Goal: Task Accomplishment & Management: Manage account settings

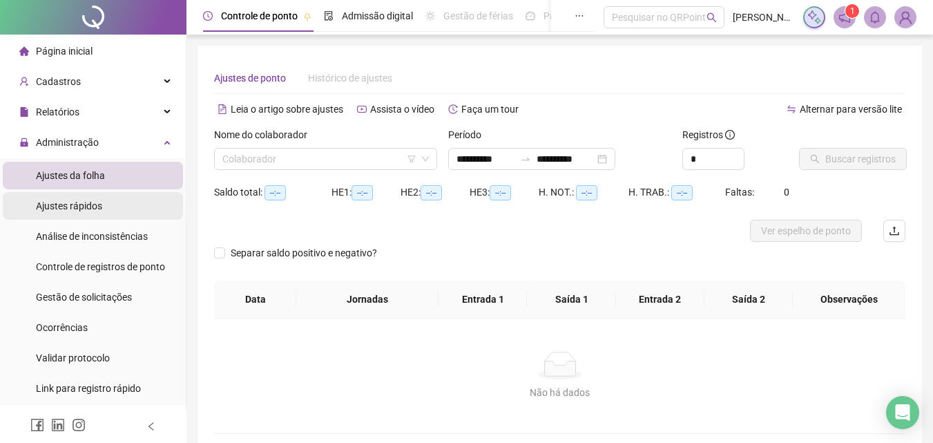
click at [73, 170] on span "Ajustes da folha" at bounding box center [70, 175] width 69 height 11
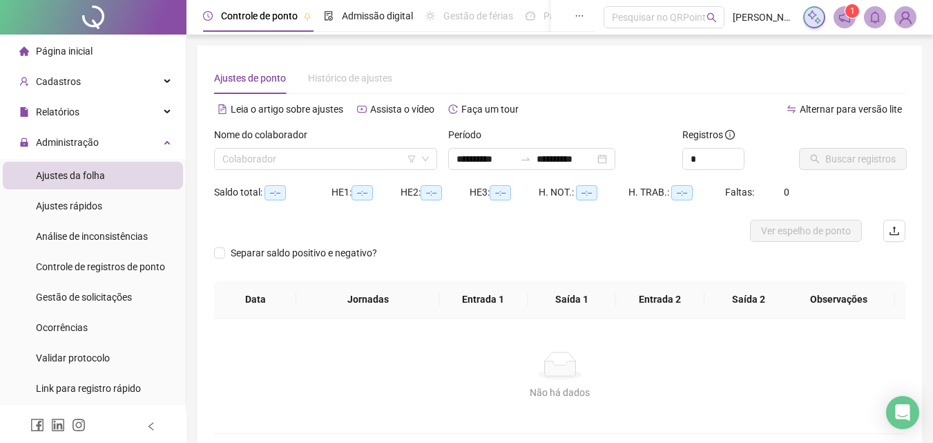
type input "**********"
click at [321, 159] on input "search" at bounding box center [319, 159] width 194 height 21
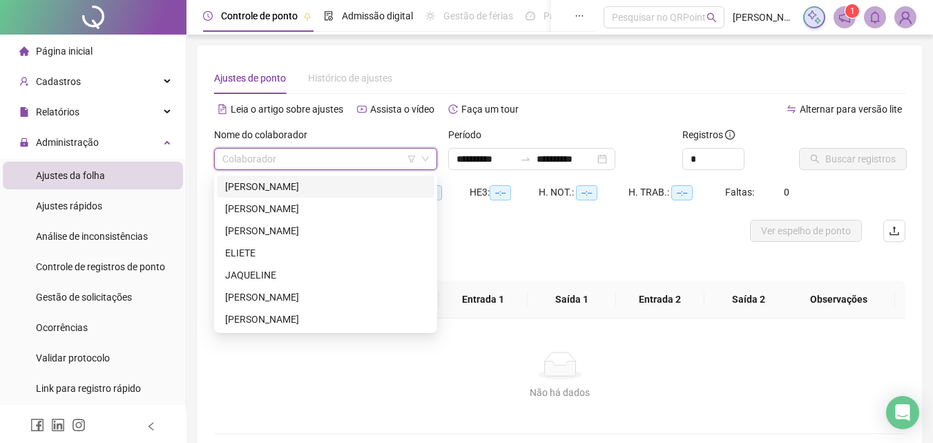
click at [326, 191] on div "[PERSON_NAME]" at bounding box center [325, 186] width 201 height 15
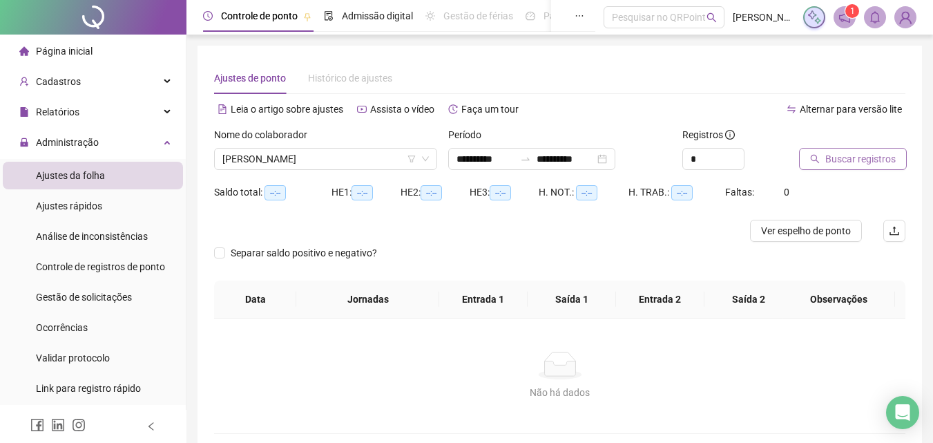
click at [870, 156] on span "Buscar registros" at bounding box center [860, 158] width 70 height 15
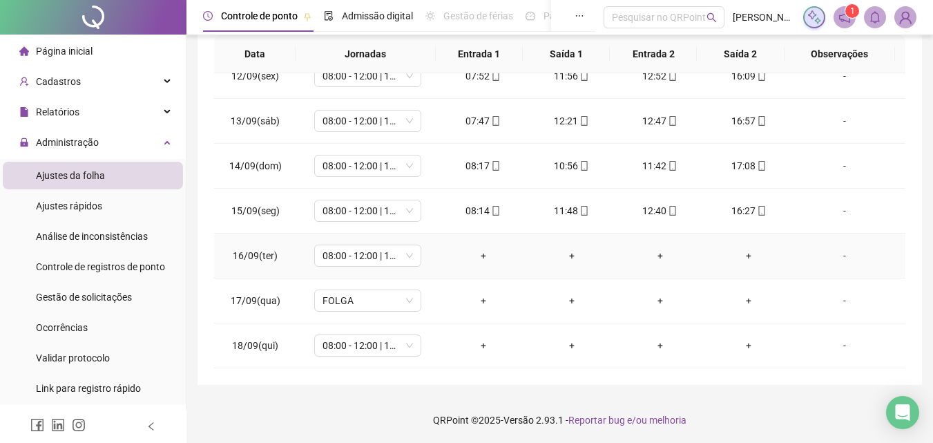
scroll to position [247, 0]
click at [405, 258] on span "08:00 - 12:00 | 13:00 - 16:20" at bounding box center [368, 254] width 90 height 21
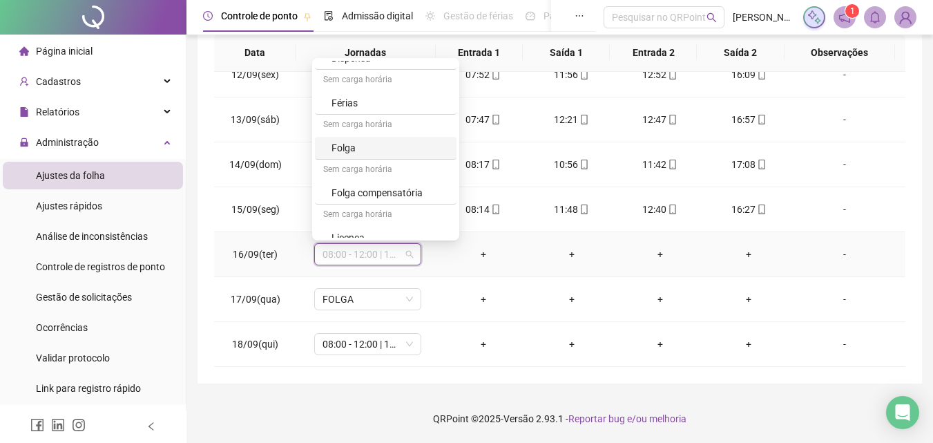
scroll to position [182, 0]
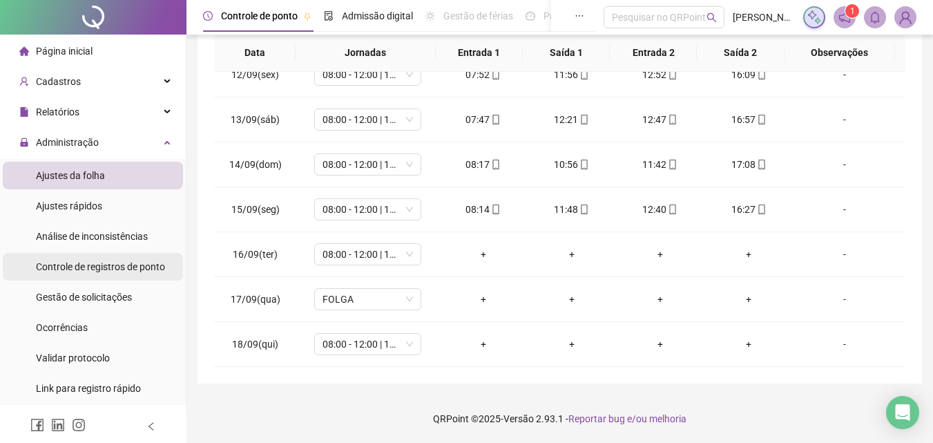
click at [81, 254] on div "Controle de registros de ponto" at bounding box center [100, 267] width 129 height 28
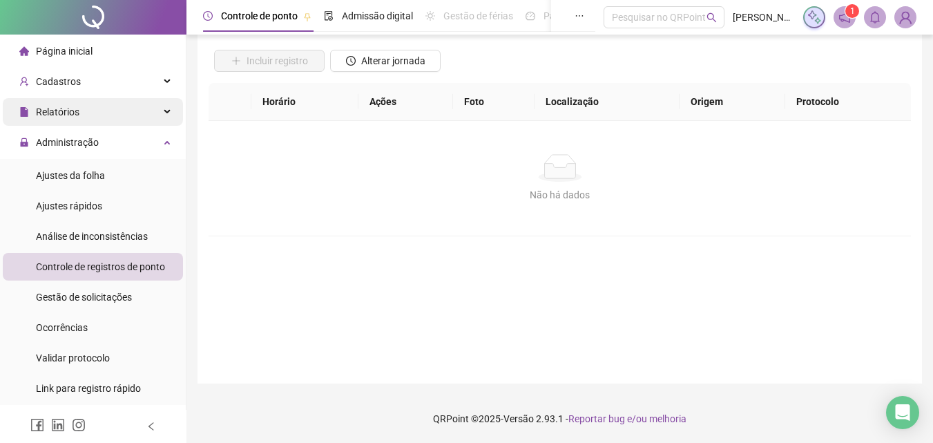
click at [138, 107] on div "Relatórios" at bounding box center [93, 112] width 180 height 28
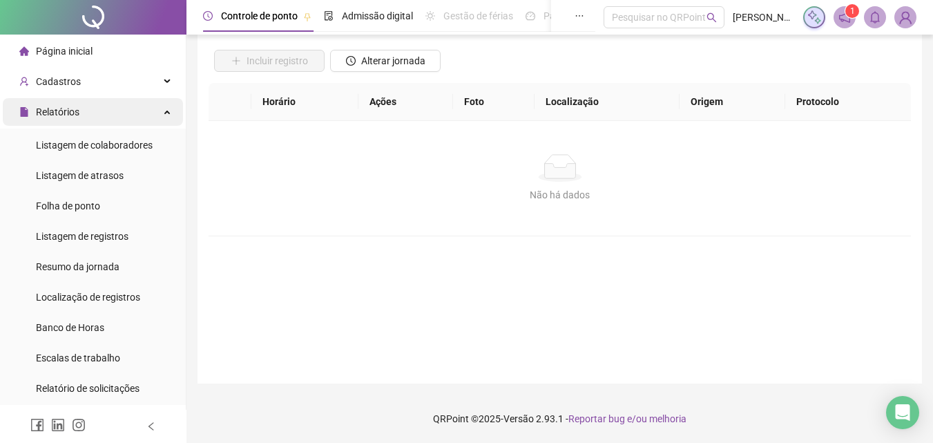
drag, startPoint x: 148, startPoint y: 95, endPoint x: 149, endPoint y: 109, distance: 13.9
click at [153, 104] on div "Relatórios" at bounding box center [93, 112] width 180 height 28
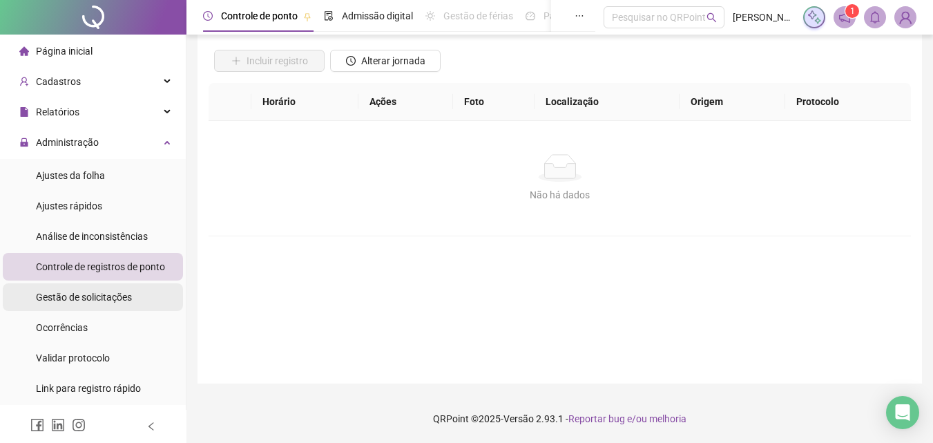
click at [117, 305] on div "Gestão de solicitações" at bounding box center [84, 297] width 96 height 28
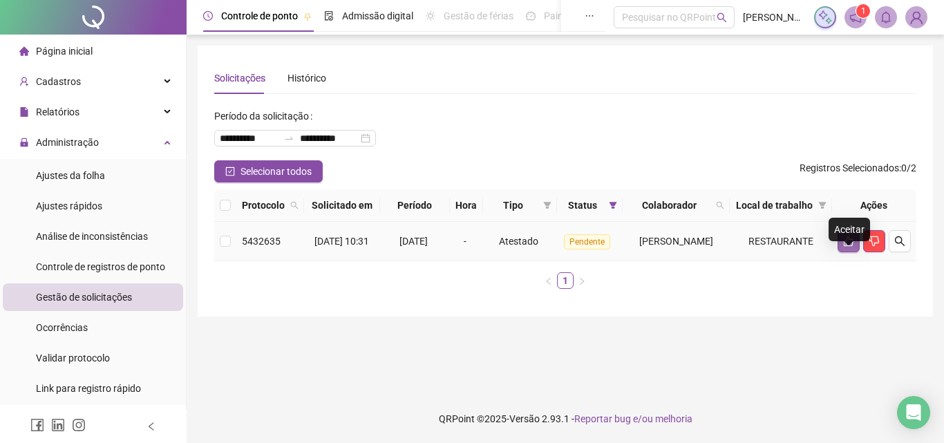
click at [843, 247] on icon "like" at bounding box center [848, 241] width 11 height 11
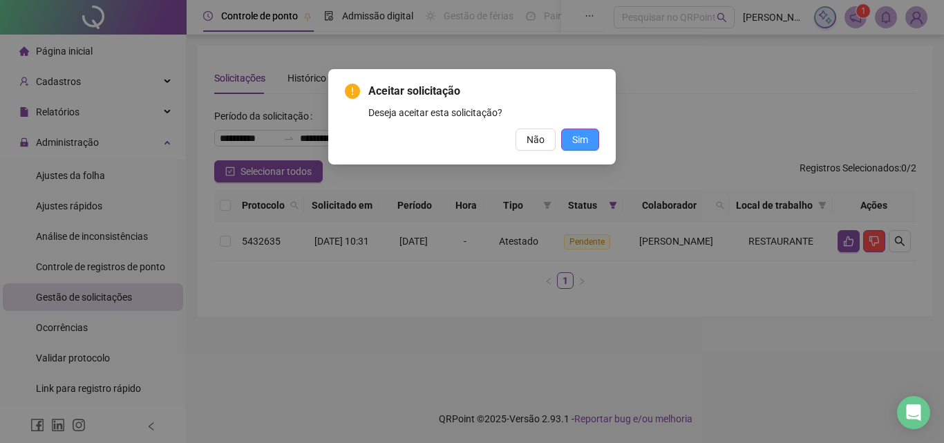
click at [594, 136] on button "Sim" at bounding box center [580, 139] width 38 height 22
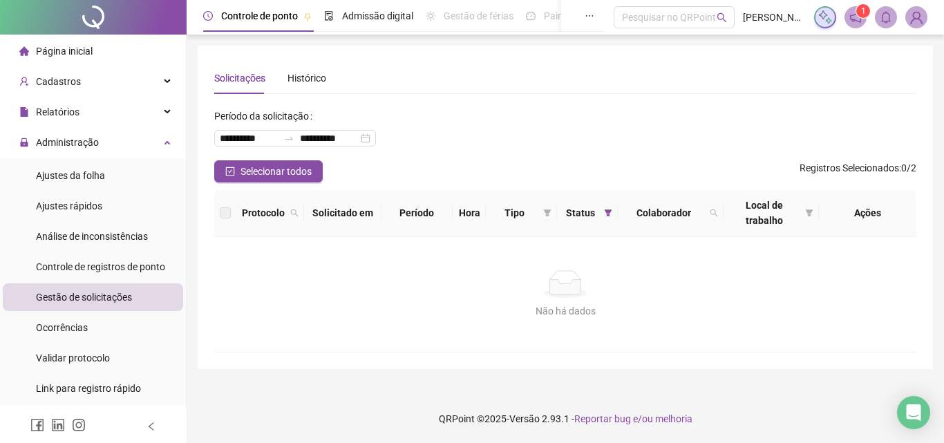
click at [85, 34] on div at bounding box center [93, 17] width 187 height 35
click at [79, 50] on span "Página inicial" at bounding box center [64, 51] width 57 height 11
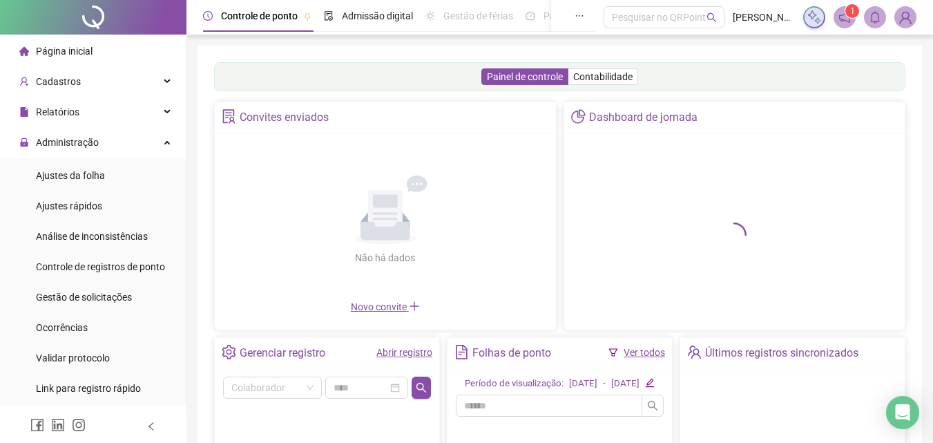
click at [79, 50] on span "Página inicial" at bounding box center [64, 51] width 57 height 11
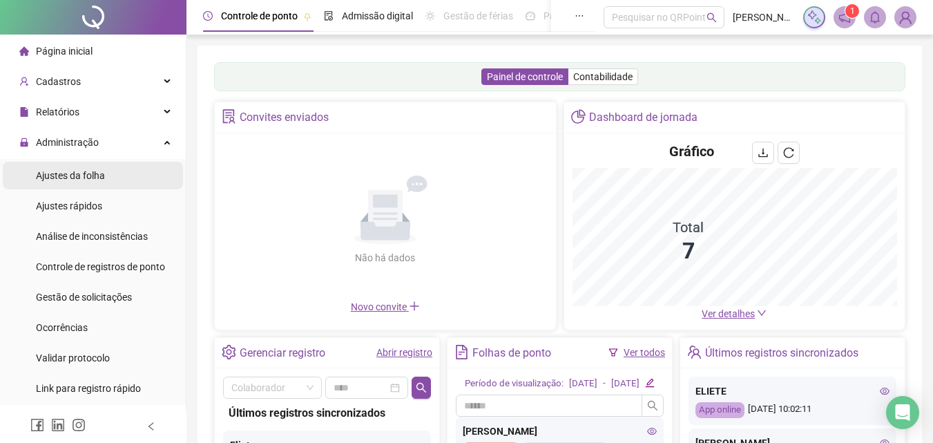
click at [49, 172] on span "Ajustes da folha" at bounding box center [70, 175] width 69 height 11
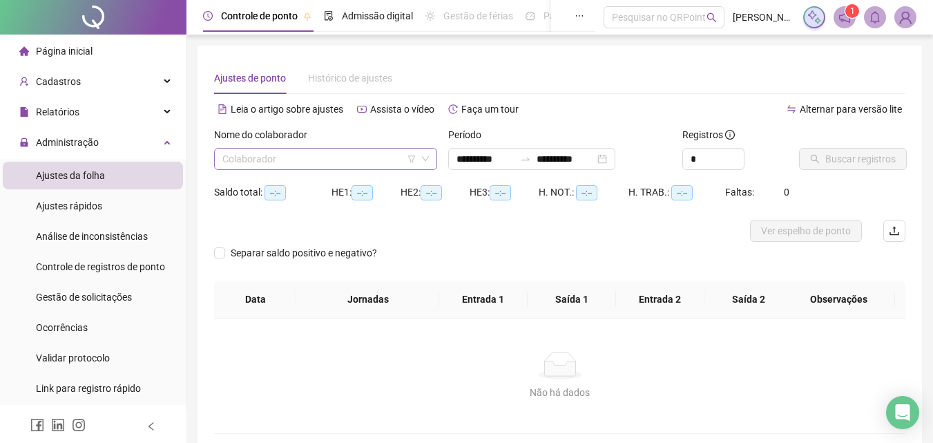
type input "**********"
click at [322, 165] on input "search" at bounding box center [319, 159] width 194 height 21
click at [348, 144] on div "Nome do colaborador" at bounding box center [325, 137] width 223 height 21
click at [321, 186] on div "Saldo total: --:--" at bounding box center [272, 192] width 117 height 16
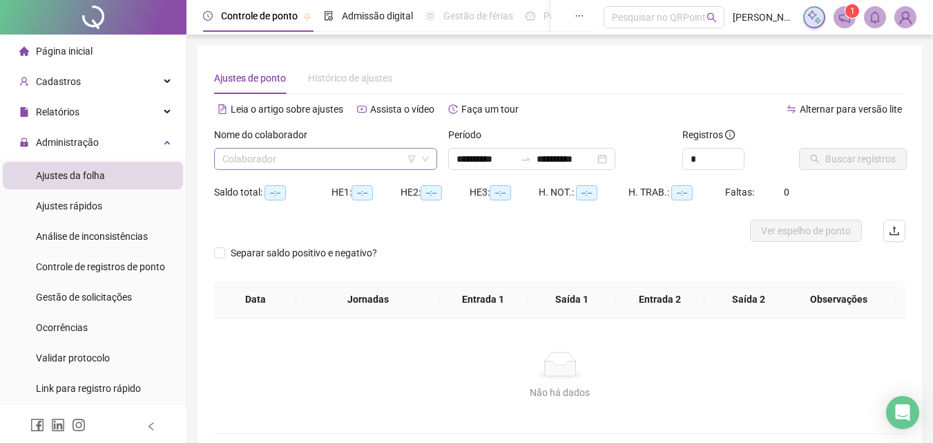
click at [345, 164] on input "search" at bounding box center [319, 159] width 194 height 21
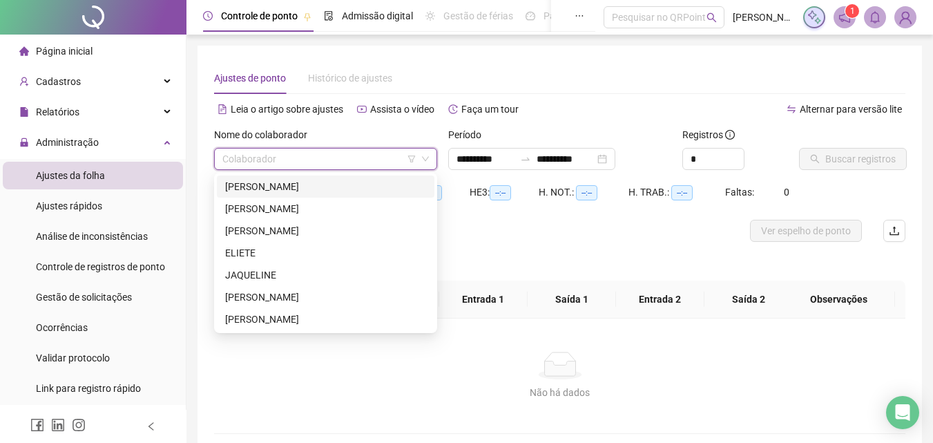
click at [343, 176] on div "[PERSON_NAME]" at bounding box center [326, 186] width 218 height 22
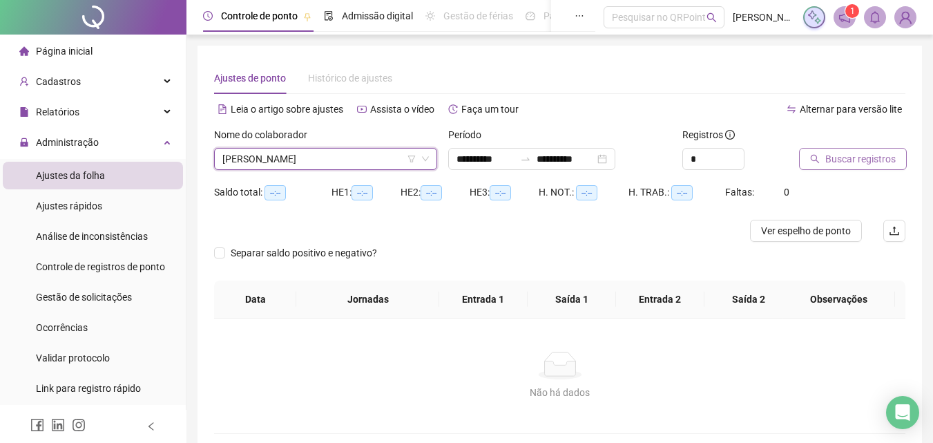
click at [880, 162] on span "Buscar registros" at bounding box center [860, 158] width 70 height 15
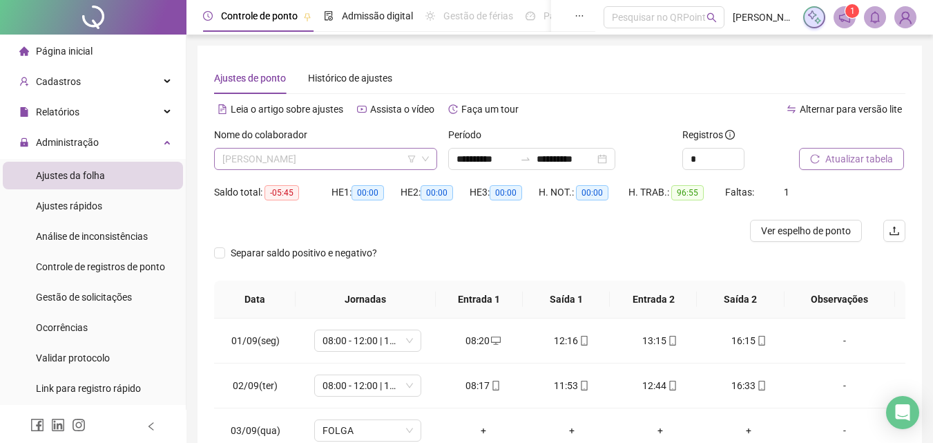
click at [341, 169] on span "[PERSON_NAME]" at bounding box center [325, 159] width 207 height 21
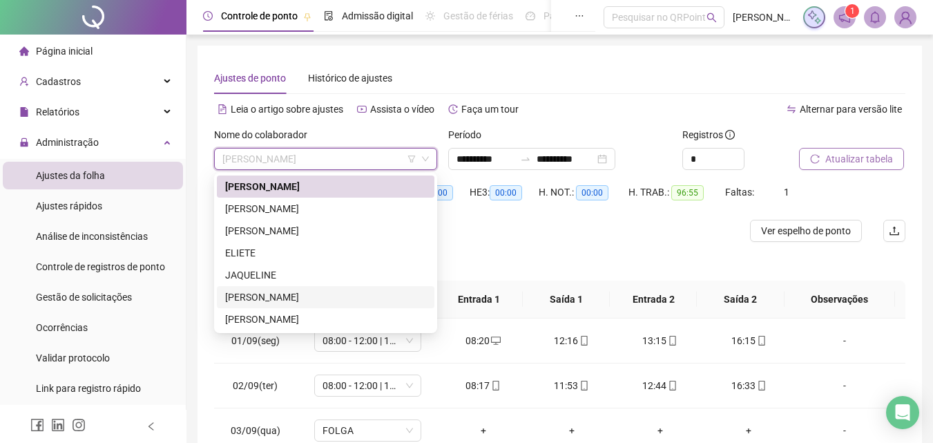
click at [327, 294] on div "[PERSON_NAME]" at bounding box center [325, 296] width 201 height 15
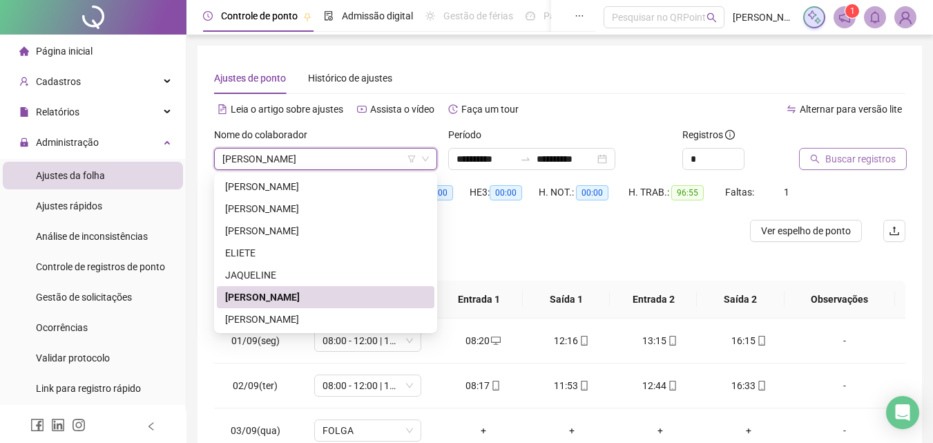
click at [341, 294] on th "Jornadas" at bounding box center [366, 299] width 140 height 38
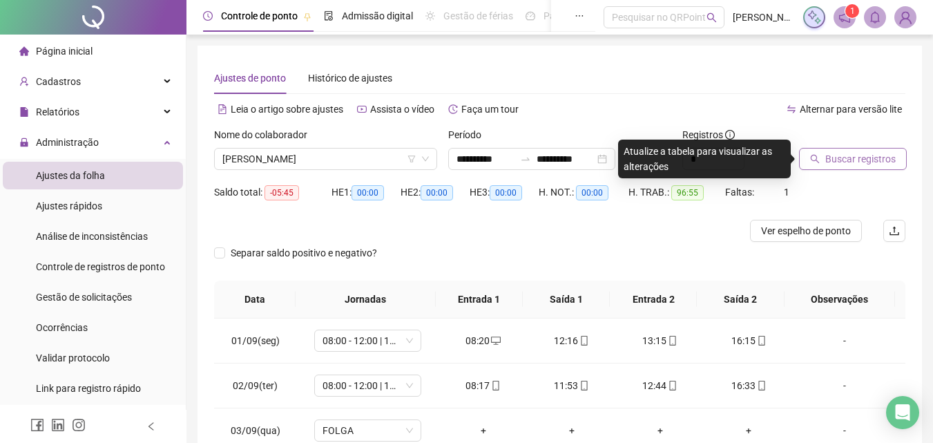
click at [884, 165] on span "Buscar registros" at bounding box center [860, 158] width 70 height 15
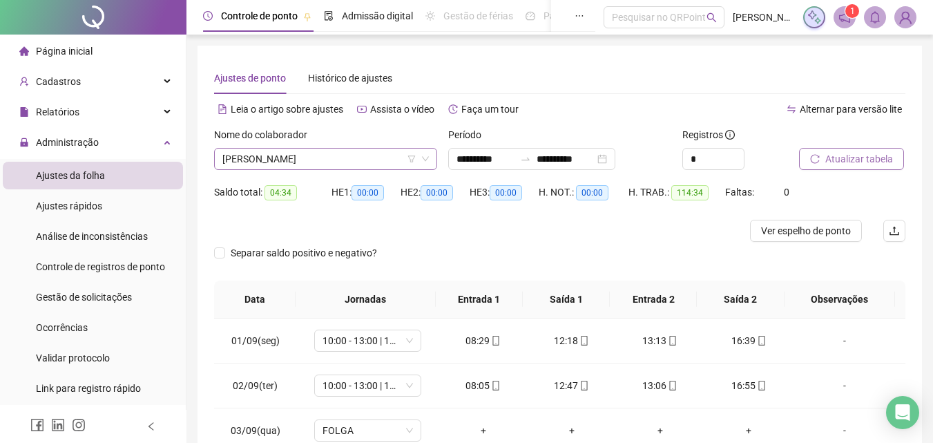
click at [345, 153] on span "[PERSON_NAME]" at bounding box center [325, 159] width 207 height 21
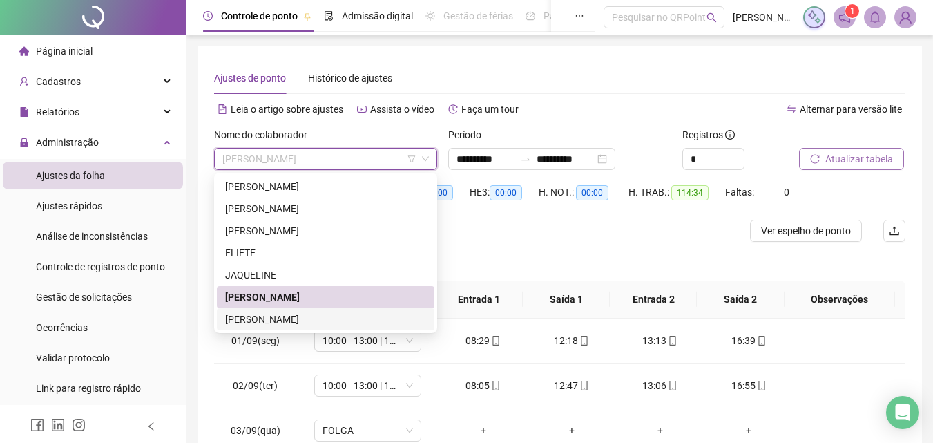
click at [275, 319] on div "[PERSON_NAME]" at bounding box center [325, 319] width 201 height 15
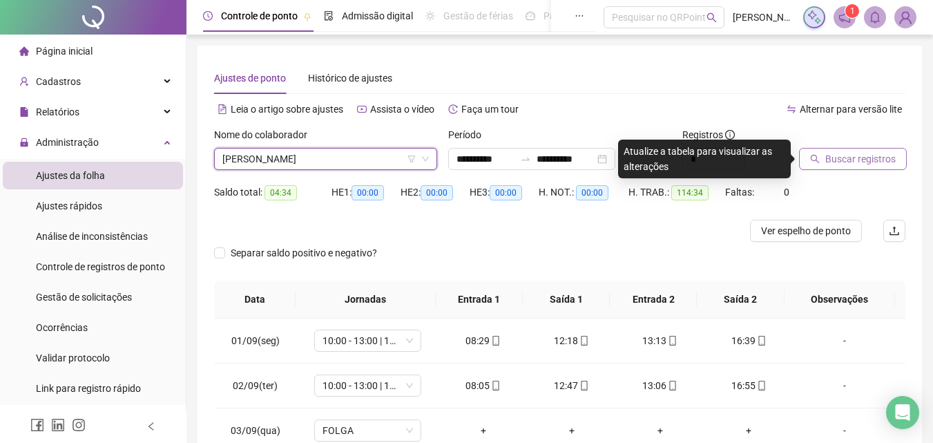
click at [828, 163] on span "Buscar registros" at bounding box center [860, 158] width 70 height 15
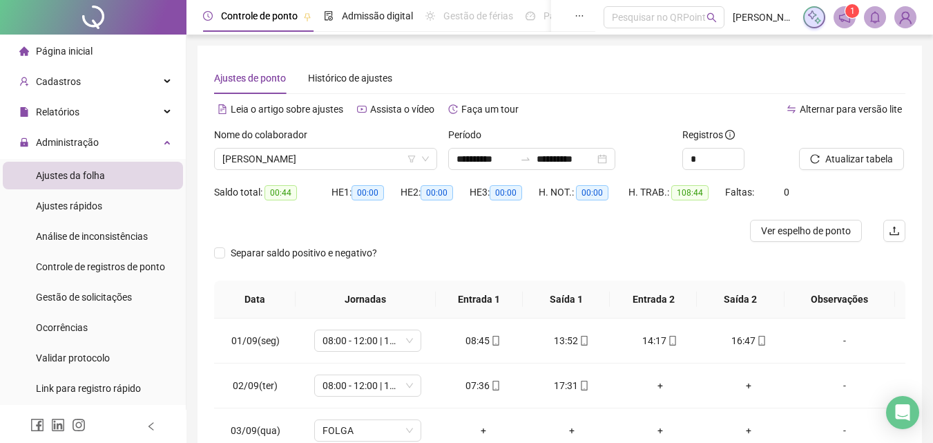
click at [419, 175] on div "Nome do colaborador [PERSON_NAME]" at bounding box center [326, 154] width 234 height 54
click at [423, 157] on icon "down" at bounding box center [425, 159] width 7 height 5
click at [356, 162] on span "[PERSON_NAME]" at bounding box center [325, 159] width 207 height 21
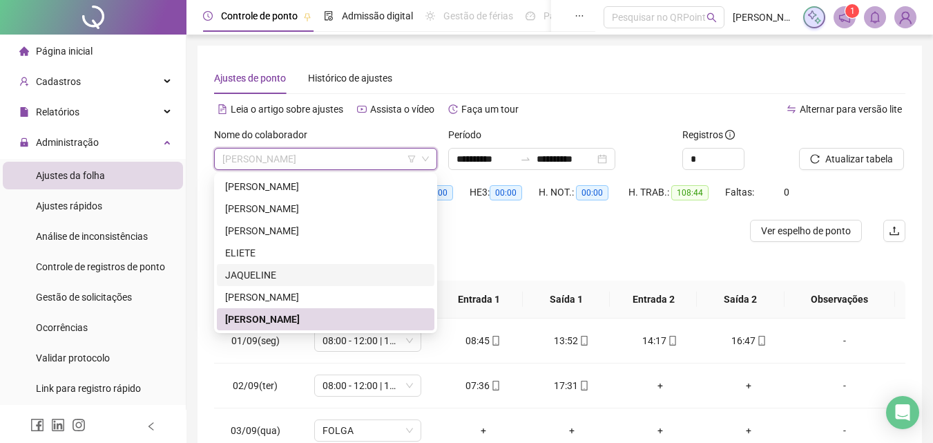
click at [312, 271] on div "JAQUELINE" at bounding box center [325, 274] width 201 height 15
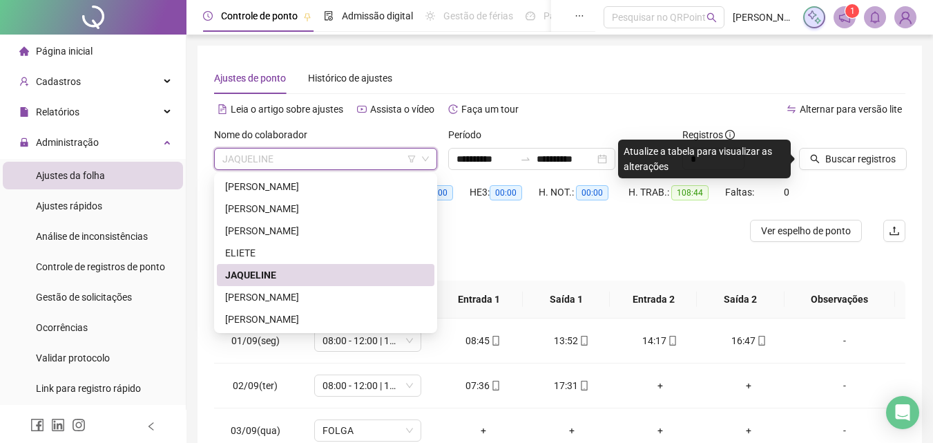
click at [274, 162] on span "JAQUELINE" at bounding box center [325, 159] width 207 height 21
click at [316, 258] on div "ELIETE" at bounding box center [325, 252] width 201 height 15
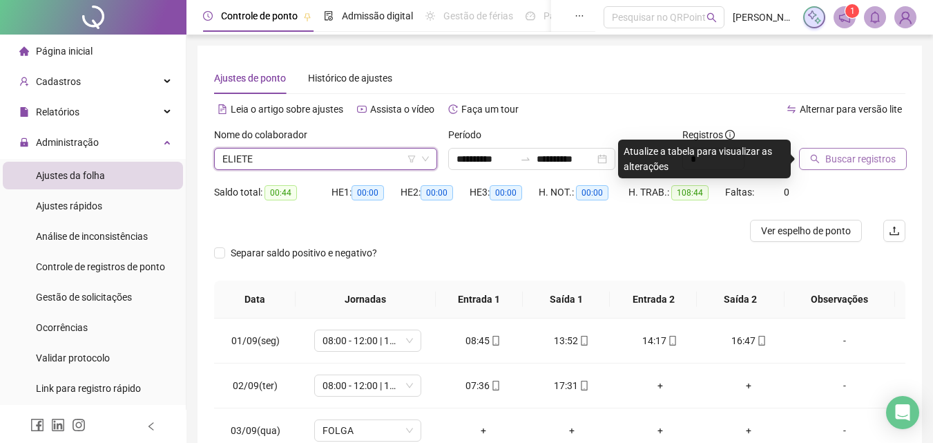
click at [833, 153] on span "Buscar registros" at bounding box center [860, 158] width 70 height 15
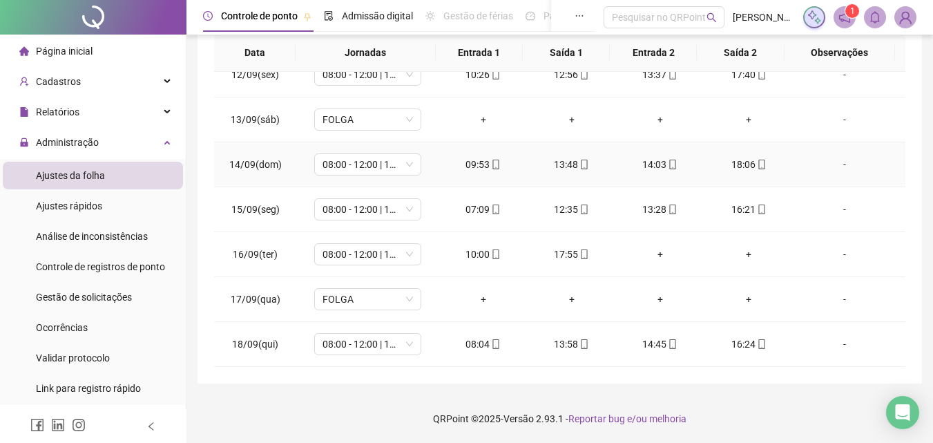
scroll to position [161, 0]
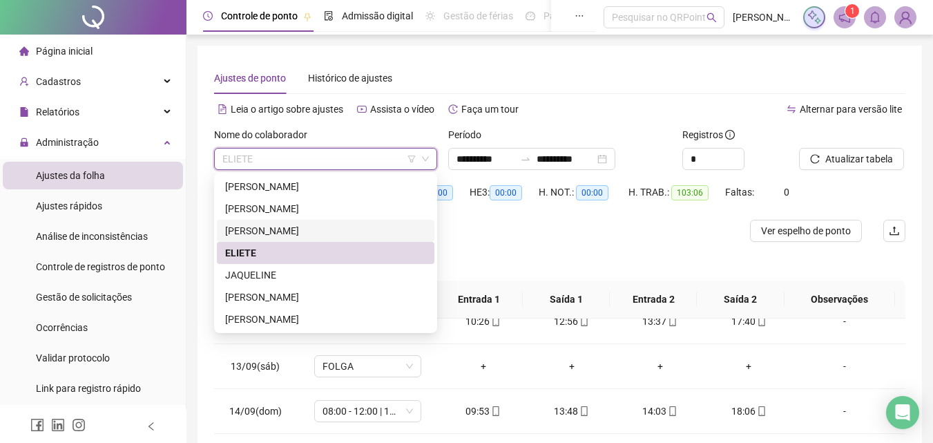
click at [327, 232] on div "[PERSON_NAME]" at bounding box center [325, 230] width 201 height 15
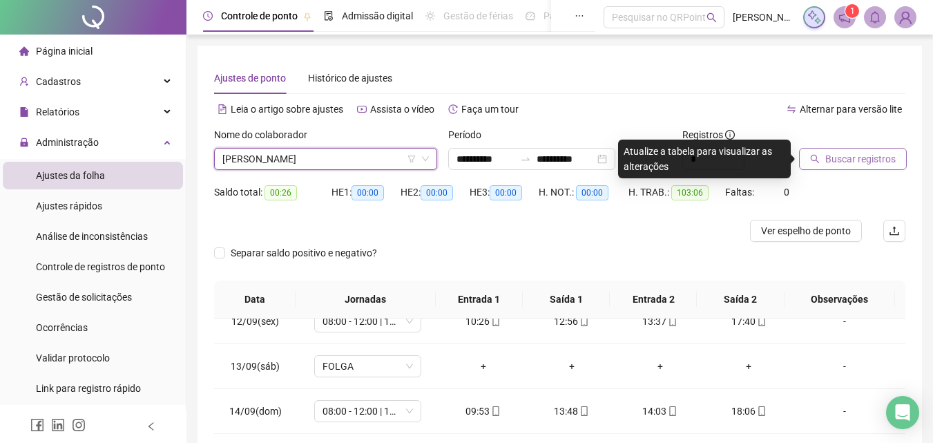
click at [844, 167] on button "Buscar registros" at bounding box center [853, 159] width 108 height 22
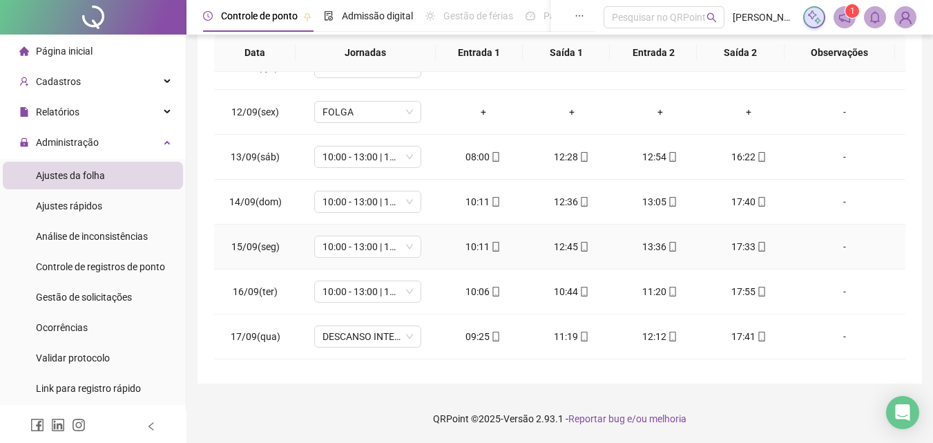
scroll to position [513, 0]
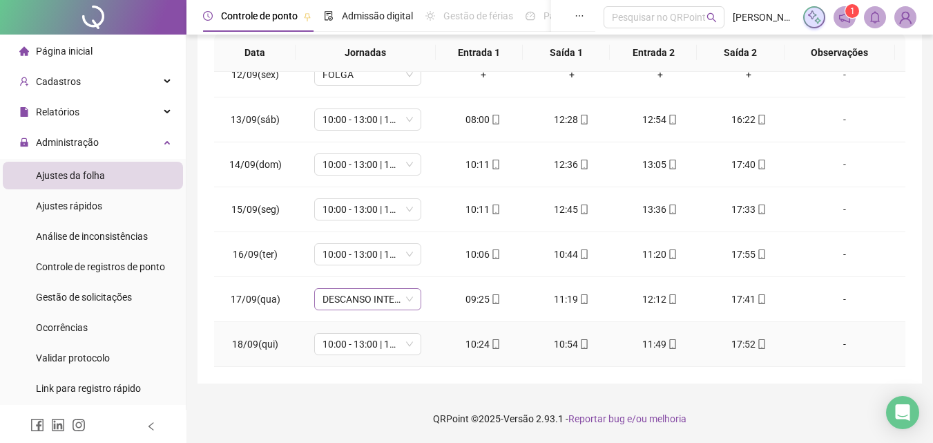
click at [370, 309] on span "DESCANSO INTER-JORNADA" at bounding box center [368, 299] width 90 height 21
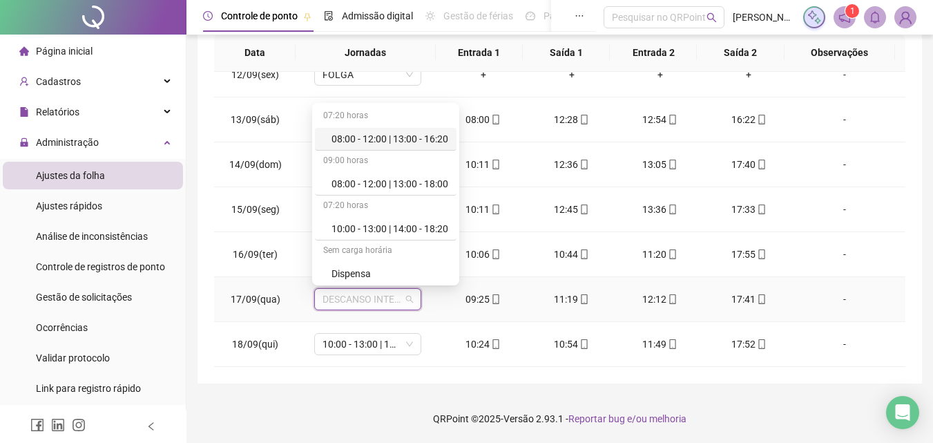
drag, startPoint x: 372, startPoint y: 139, endPoint x: 391, endPoint y: 287, distance: 149.7
click at [372, 139] on div "08:00 - 12:00 | 13:00 - 16:20" at bounding box center [390, 138] width 117 height 15
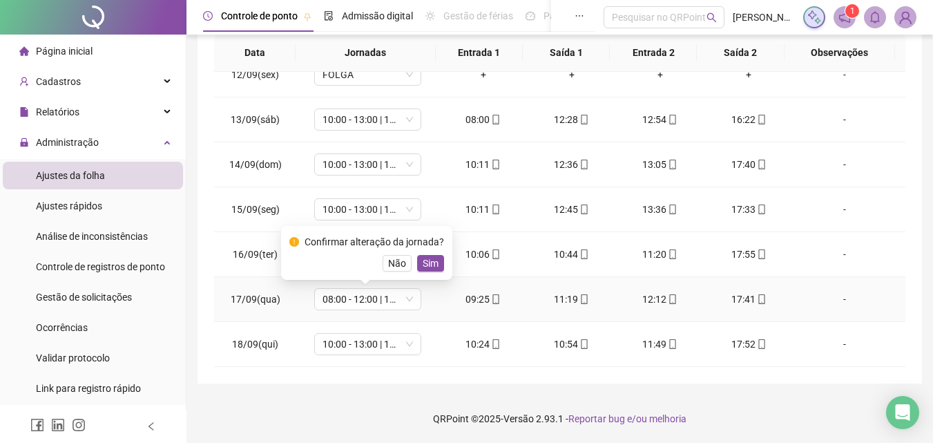
click at [421, 254] on div "Confirmar alteração da jornada? Não Sim" at bounding box center [366, 252] width 155 height 37
click at [430, 262] on span "Sim" at bounding box center [431, 263] width 16 height 15
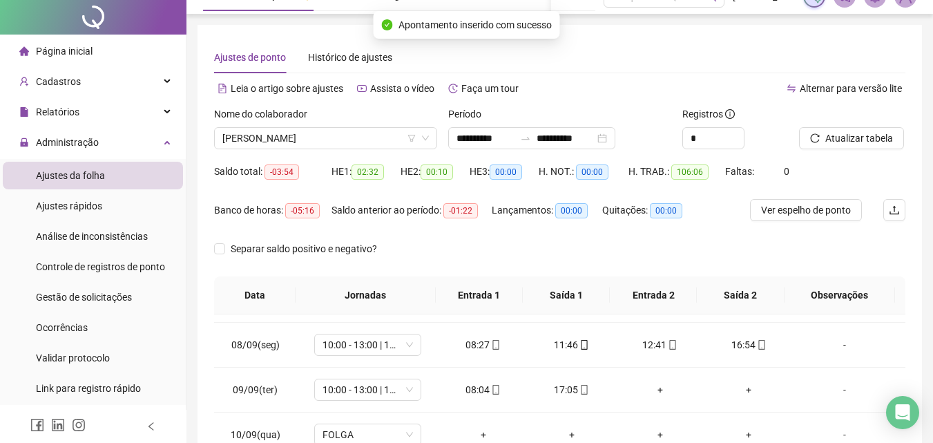
scroll to position [0, 0]
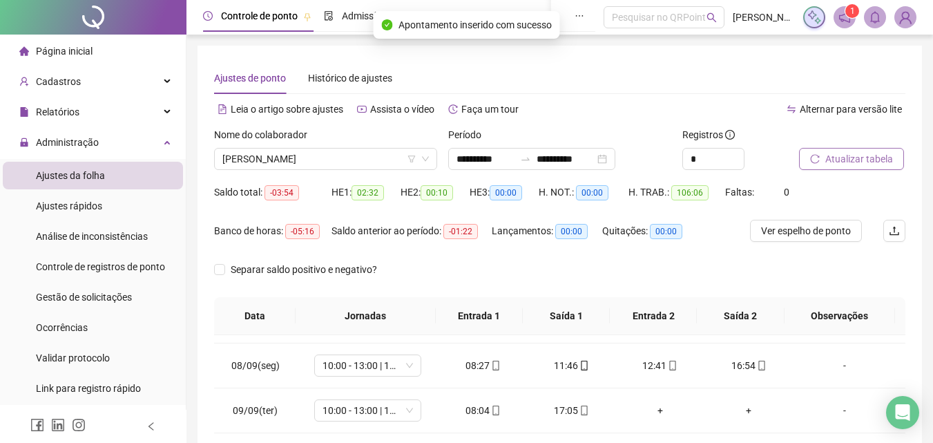
click at [850, 149] on button "Atualizar tabela" at bounding box center [851, 159] width 105 height 22
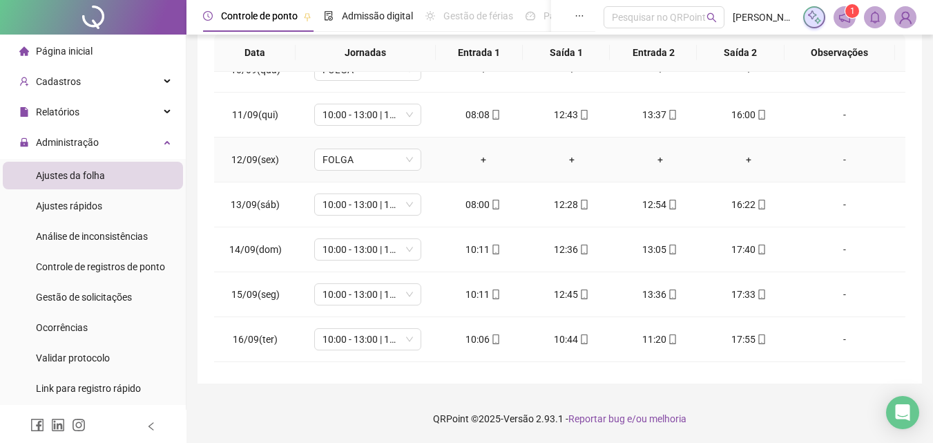
scroll to position [513, 0]
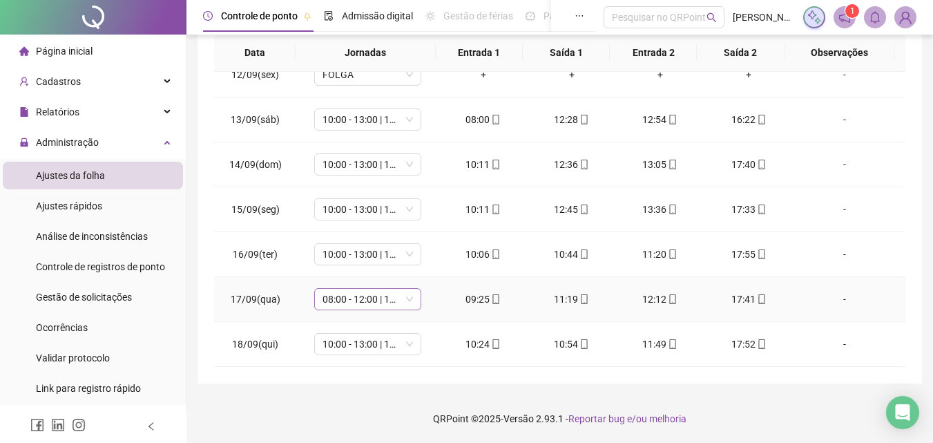
click at [392, 297] on span "08:00 - 12:00 | 13:00 - 16:20" at bounding box center [368, 299] width 90 height 21
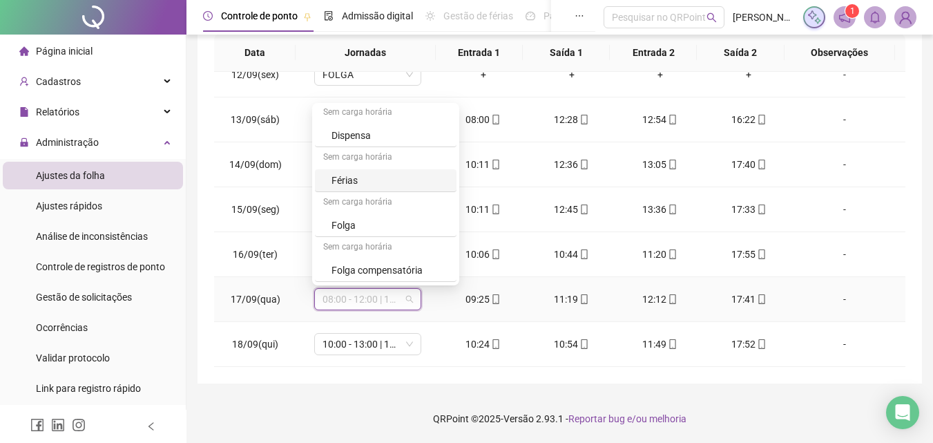
scroll to position [182, 0]
click at [374, 178] on div "Folga" at bounding box center [390, 180] width 117 height 15
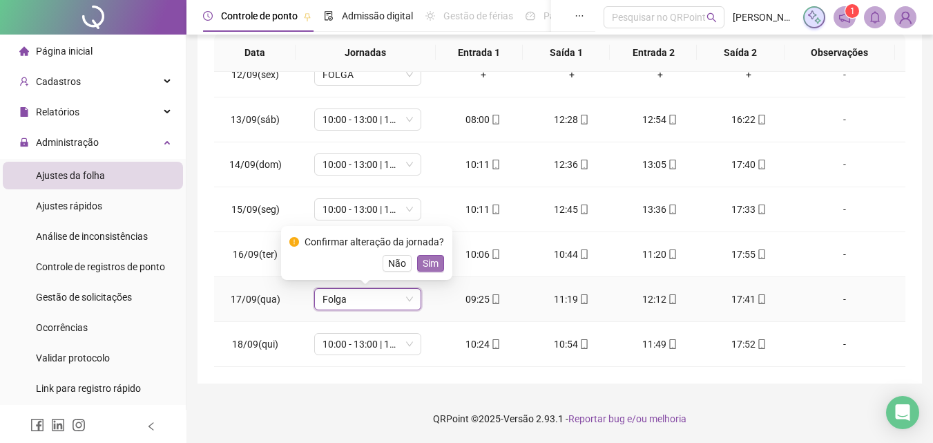
click at [430, 270] on span "Sim" at bounding box center [431, 263] width 16 height 15
click at [430, 270] on td "10:00 - 13:00 | 14:00 - 18:20" at bounding box center [367, 254] width 142 height 45
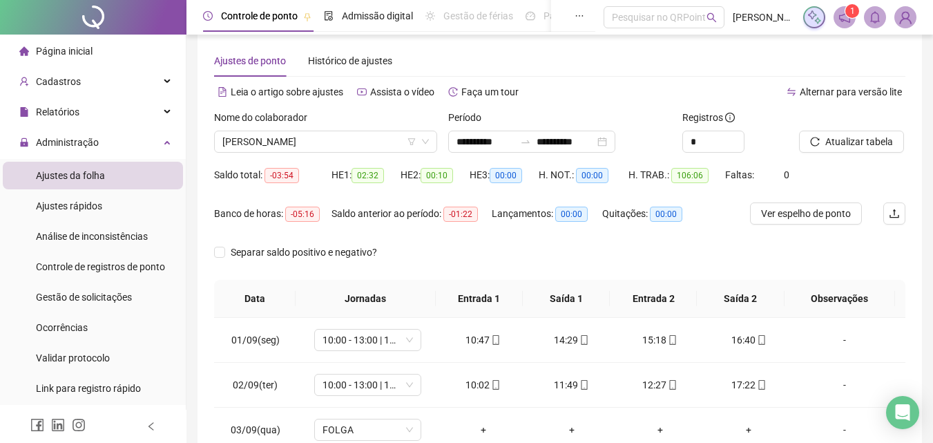
scroll to position [0, 0]
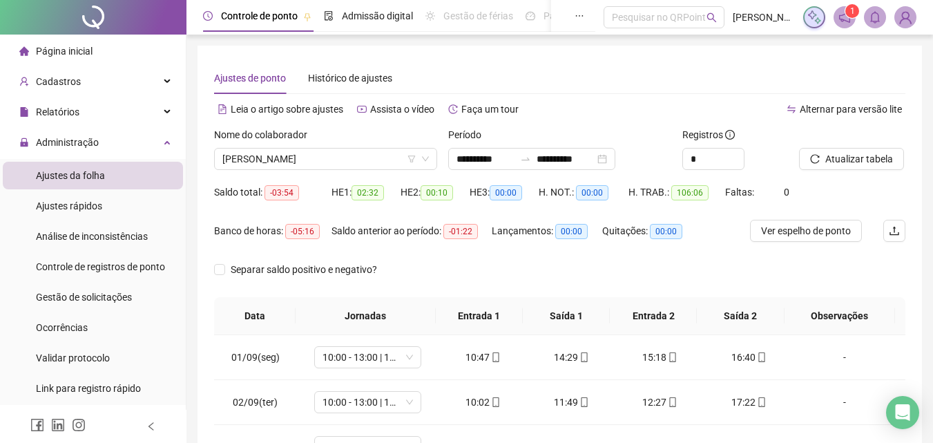
click at [866, 138] on div at bounding box center [835, 137] width 72 height 21
click at [859, 169] on button "Atualizar tabela" at bounding box center [851, 159] width 105 height 22
click at [59, 41] on div "Página inicial" at bounding box center [55, 51] width 73 height 28
